Goal: Task Accomplishment & Management: Manage account settings

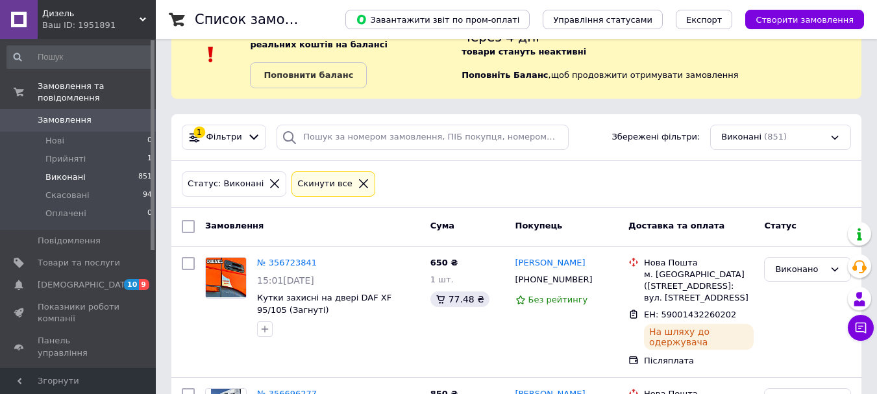
scroll to position [65, 0]
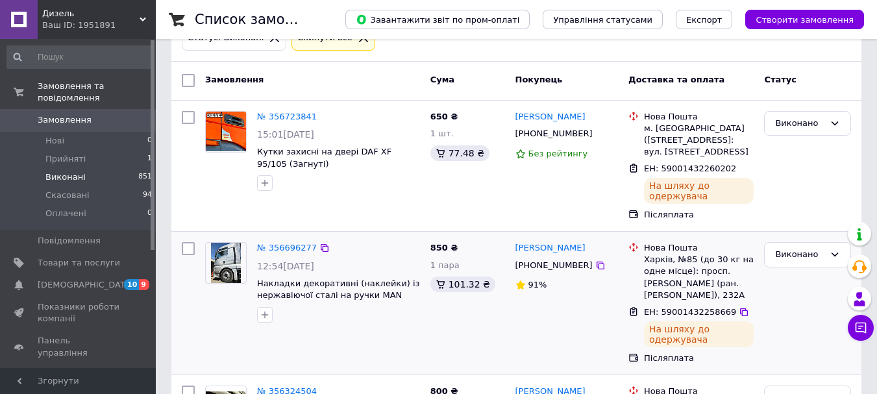
scroll to position [195, 0]
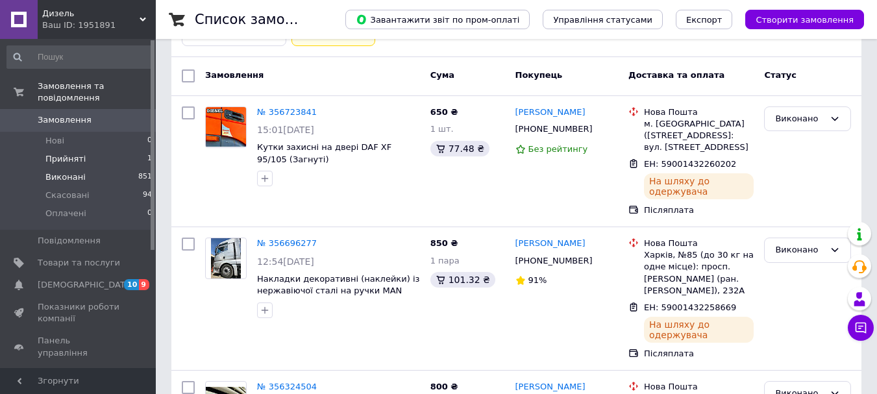
click at [51, 153] on span "Прийняті" at bounding box center [65, 159] width 40 height 12
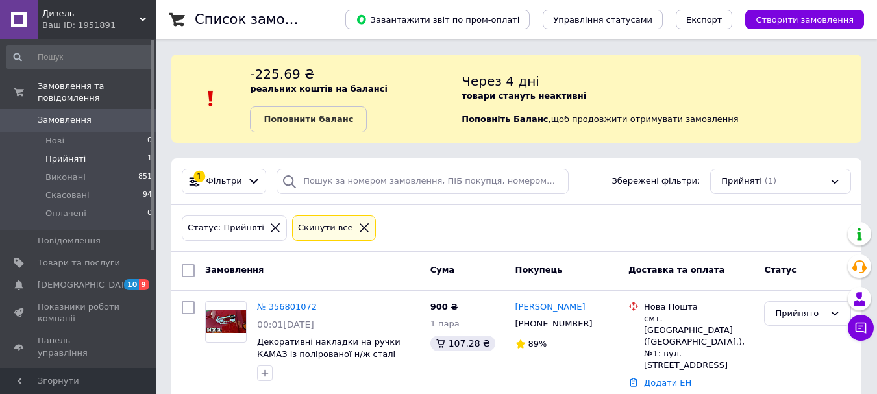
scroll to position [14, 0]
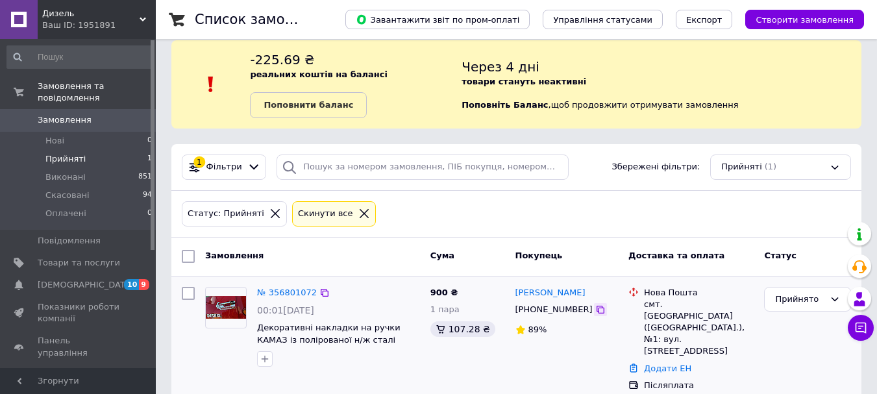
click at [596, 310] on icon at bounding box center [601, 310] width 10 height 10
click at [598, 253] on div "Покупець" at bounding box center [567, 256] width 114 height 23
